Goal: Information Seeking & Learning: Understand process/instructions

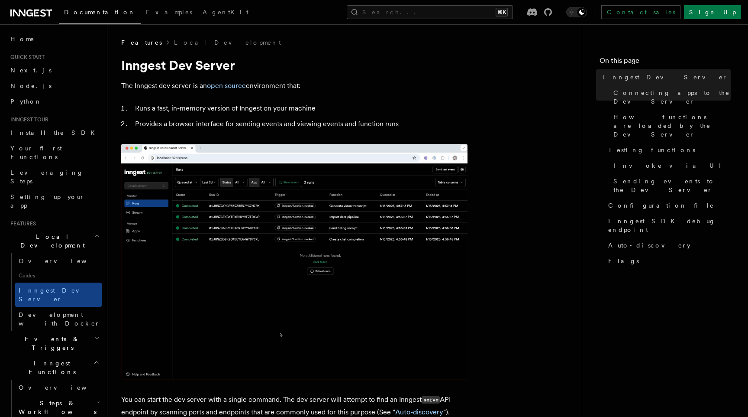
copy code "npx inngest-cli@latest dev"
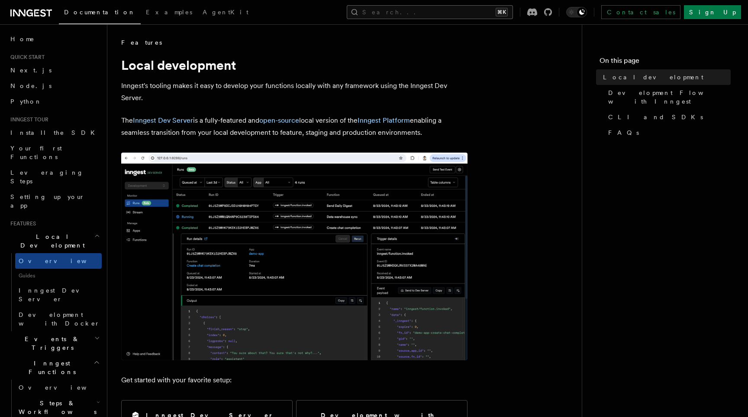
click at [479, 10] on button "Search... ⌘K" at bounding box center [430, 12] width 166 height 14
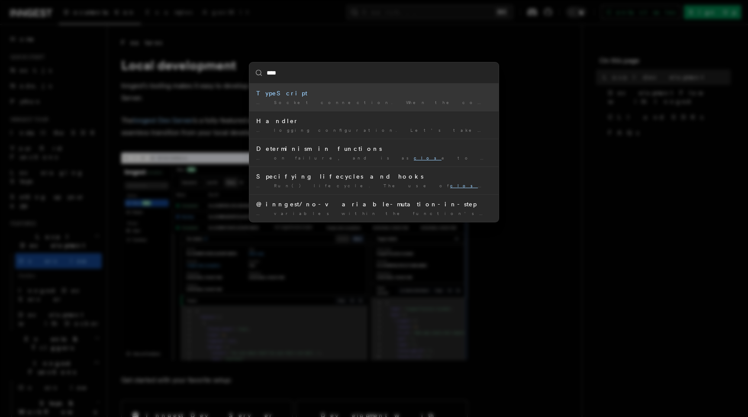
type input "*****"
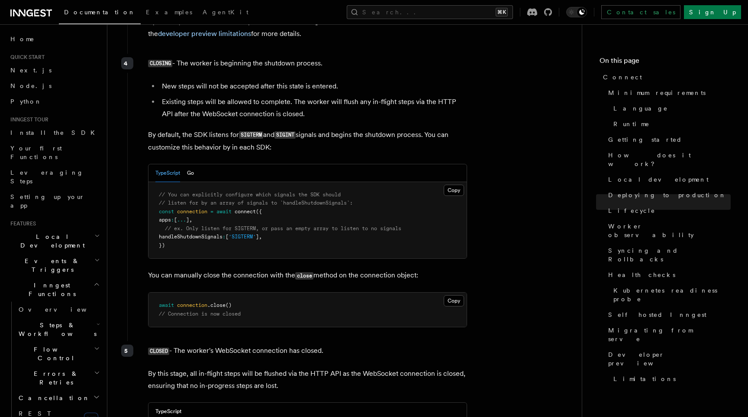
scroll to position [2451, 0]
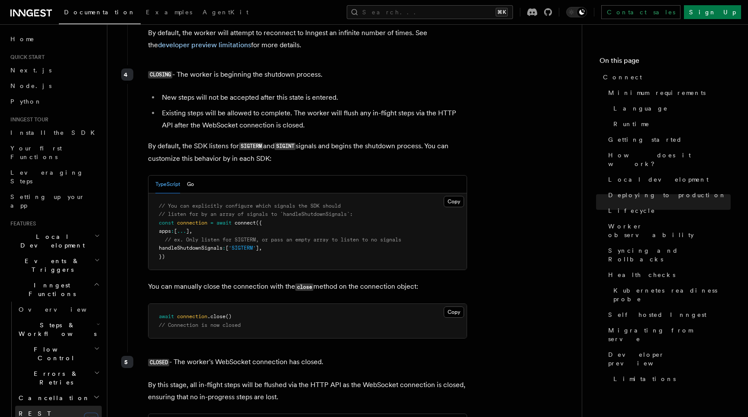
click at [56, 410] on span "REST Endpoints" at bounding box center [43, 418] width 48 height 16
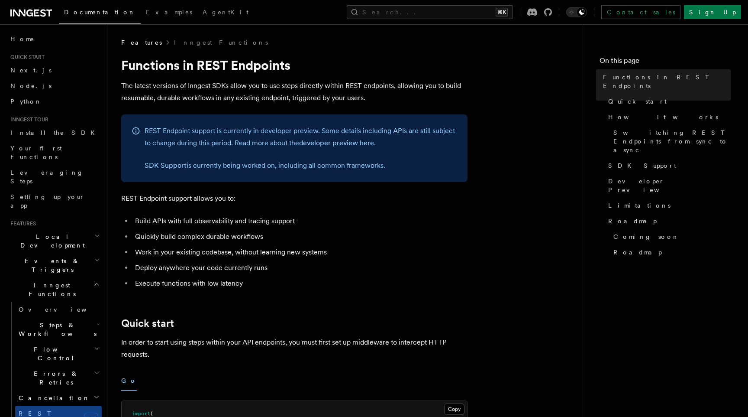
click at [61, 390] on h2 "Cancellation" at bounding box center [58, 398] width 87 height 16
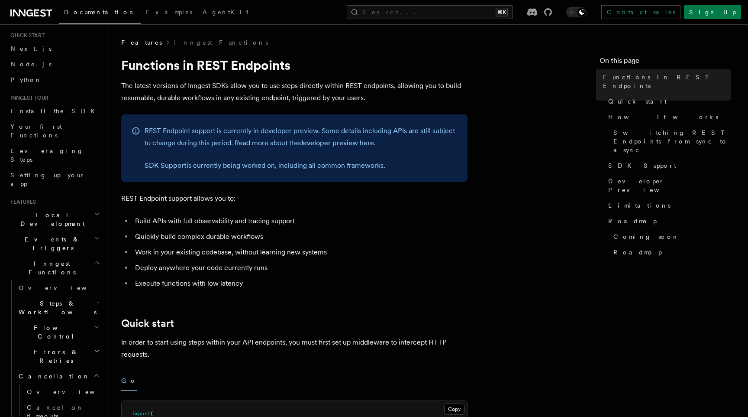
scroll to position [24, 0]
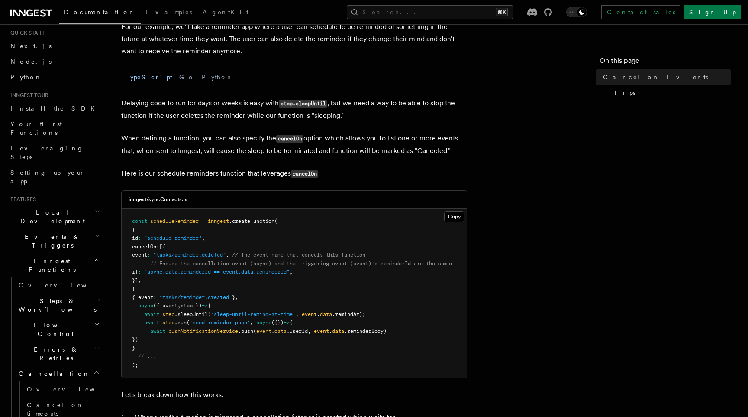
scroll to position [108, 0]
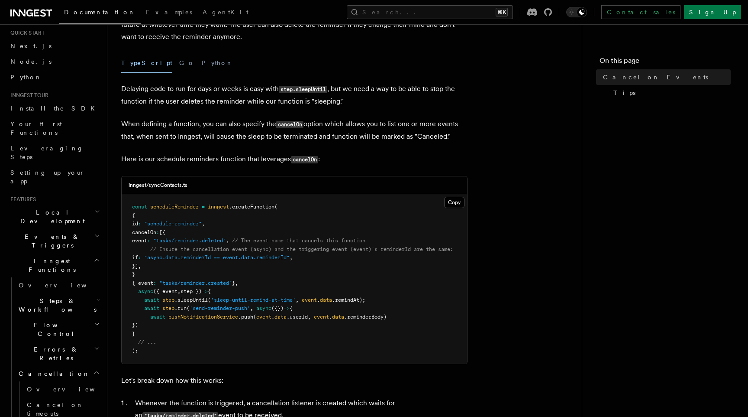
click at [75, 317] on h2 "Flow Control" at bounding box center [58, 329] width 87 height 24
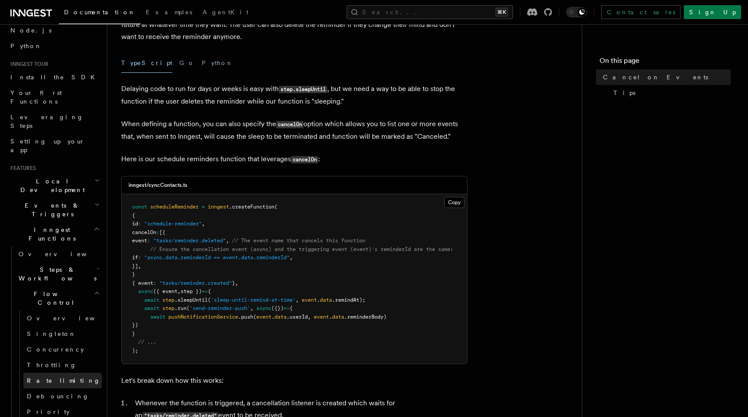
scroll to position [57, 0]
click at [65, 402] on link "Priority" at bounding box center [62, 410] width 78 height 16
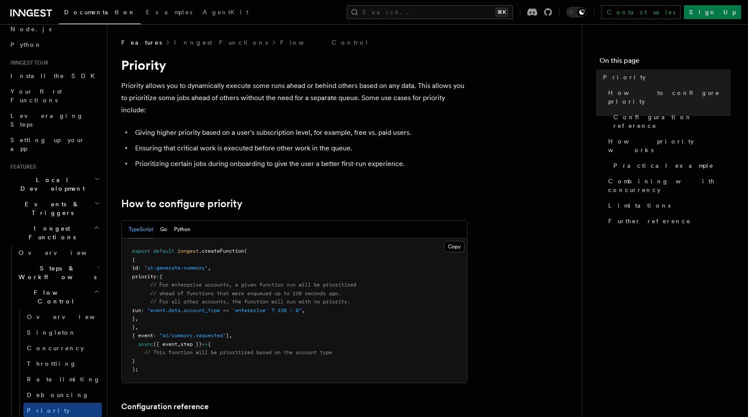
drag, startPoint x: 289, startPoint y: 271, endPoint x: 316, endPoint y: 341, distance: 75.1
click at [316, 341] on pre "export default inngest .createFunction ( { id : "ai-generate-summary" , priorit…" at bounding box center [295, 310] width 346 height 144
click at [356, 318] on pre "export default inngest .createFunction ( { id : "ai-generate-summary" , priorit…" at bounding box center [295, 310] width 346 height 144
click at [358, 288] on pre "export default inngest .createFunction ( { id : "ai-generate-summary" , priorit…" at bounding box center [295, 310] width 346 height 144
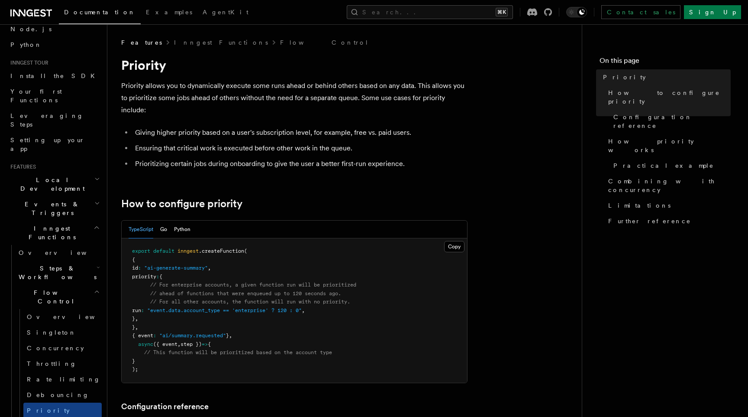
click at [358, 303] on pre "export default inngest .createFunction ( { id : "ai-generate-summary" , priorit…" at bounding box center [295, 310] width 346 height 144
click at [351, 295] on pre "export default inngest .createFunction ( { id : "ai-generate-summary" , priorit…" at bounding box center [295, 310] width 346 height 144
click at [364, 323] on pre "export default inngest .createFunction ( { id : "ai-generate-summary" , priorit…" at bounding box center [295, 310] width 346 height 144
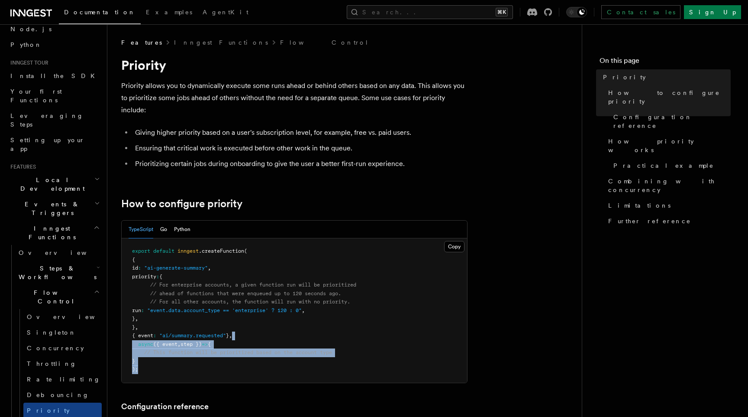
drag, startPoint x: 350, startPoint y: 366, endPoint x: 350, endPoint y: 376, distance: 9.5
click at [350, 377] on pre "export default inngest .createFunction ( { id : "ai-generate-summary" , priorit…" at bounding box center [295, 310] width 346 height 144
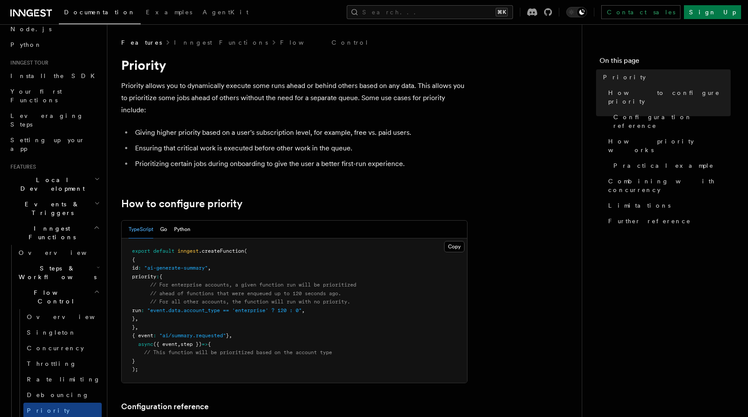
click at [364, 363] on pre "export default inngest .createFunction ( { id : "ai-generate-summary" , priorit…" at bounding box center [295, 310] width 346 height 144
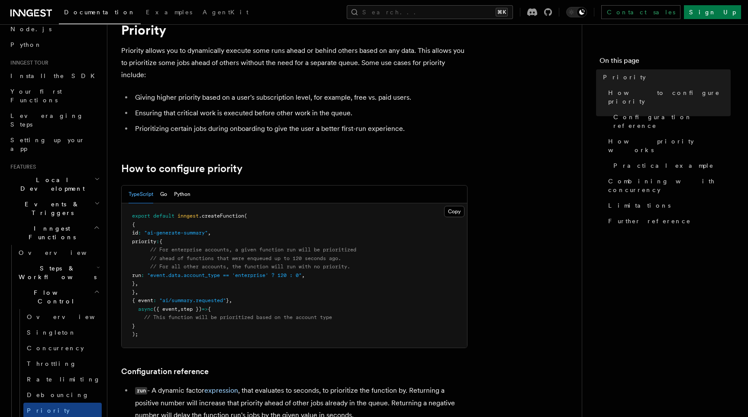
scroll to position [41, 0]
